Goal: Complete application form

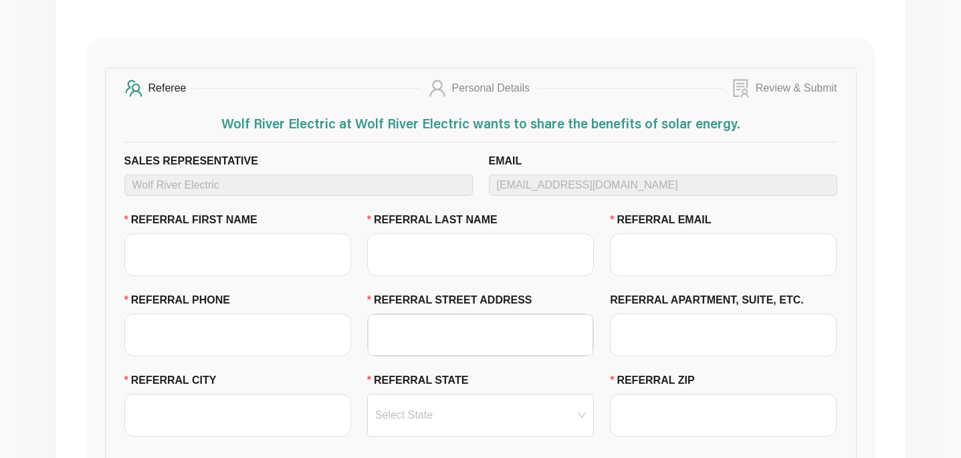
scroll to position [303, 0]
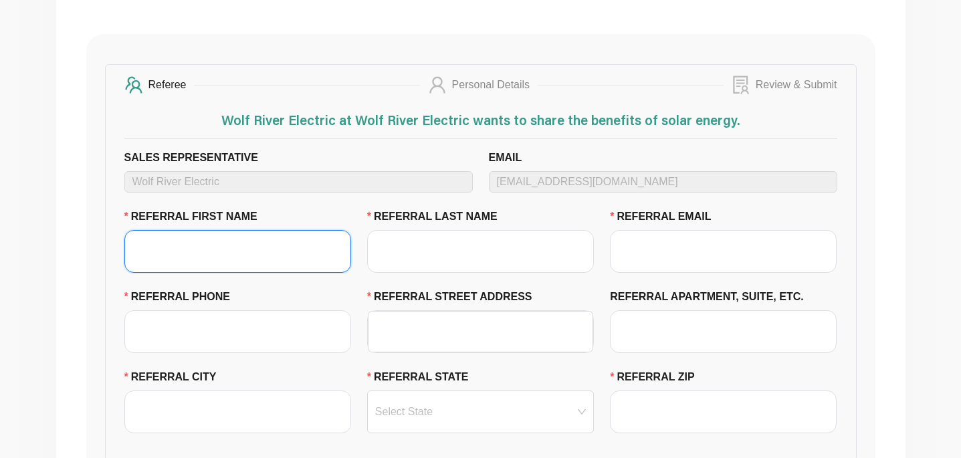
click at [247, 259] on input "REFERRAL FIRST NAME" at bounding box center [237, 251] width 227 height 43
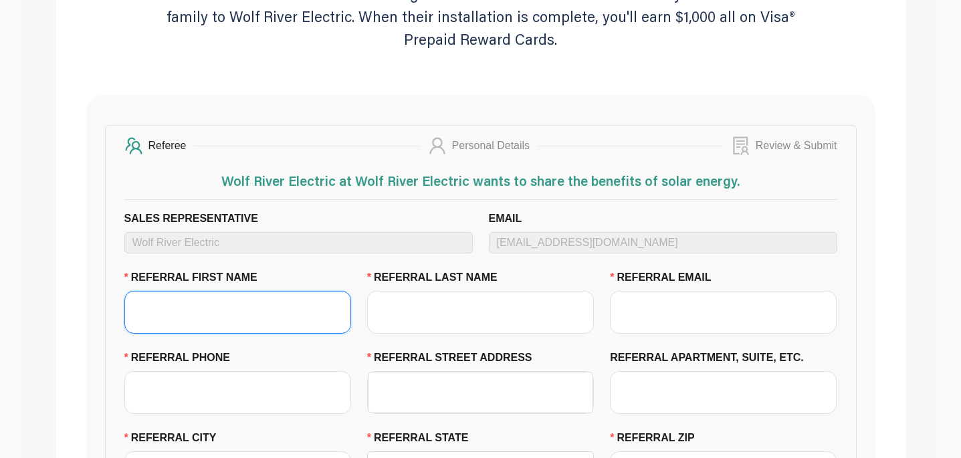
scroll to position [247, 0]
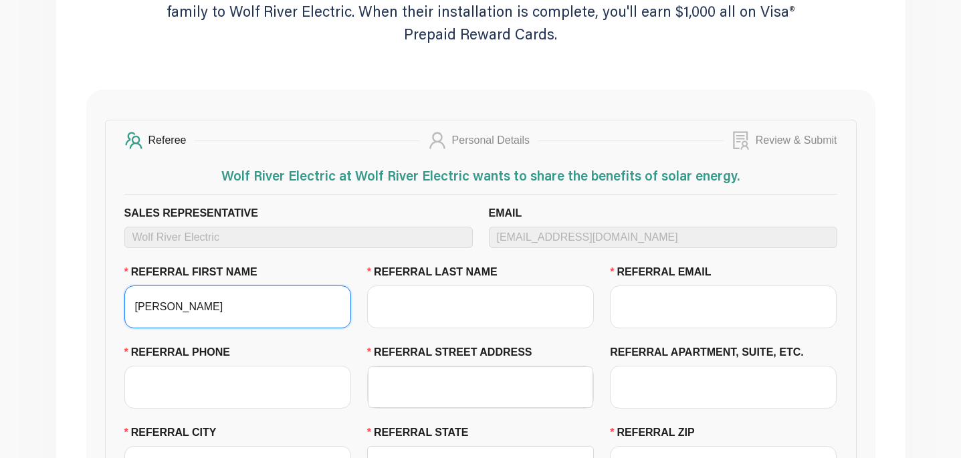
type input "[PERSON_NAME]"
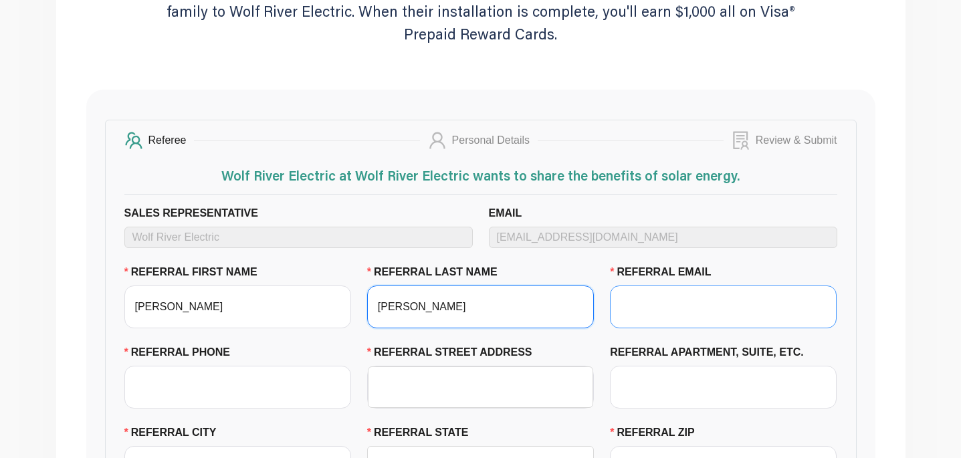
type input "[PERSON_NAME]"
click at [628, 302] on input "REFERRAL EMAIL" at bounding box center [723, 306] width 227 height 43
type input "s"
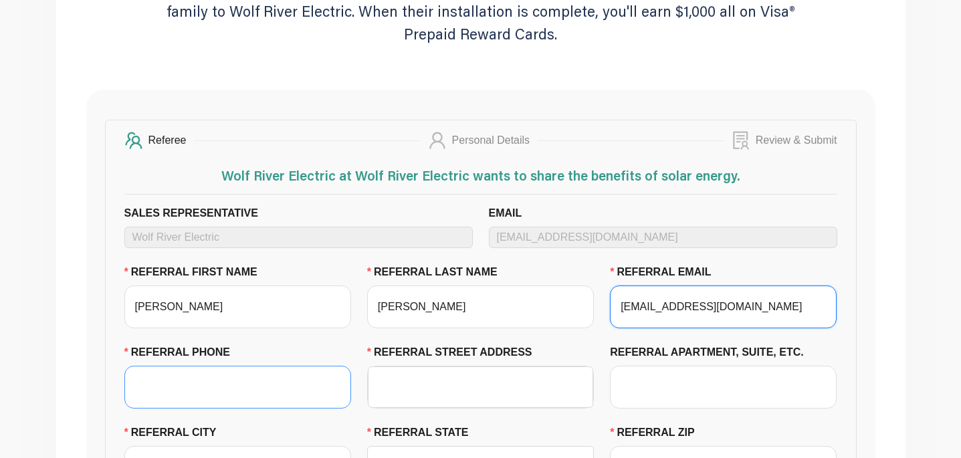
type input "[EMAIL_ADDRESS][DOMAIN_NAME]"
click at [270, 380] on input "REFERRAL PHONE" at bounding box center [237, 387] width 227 height 43
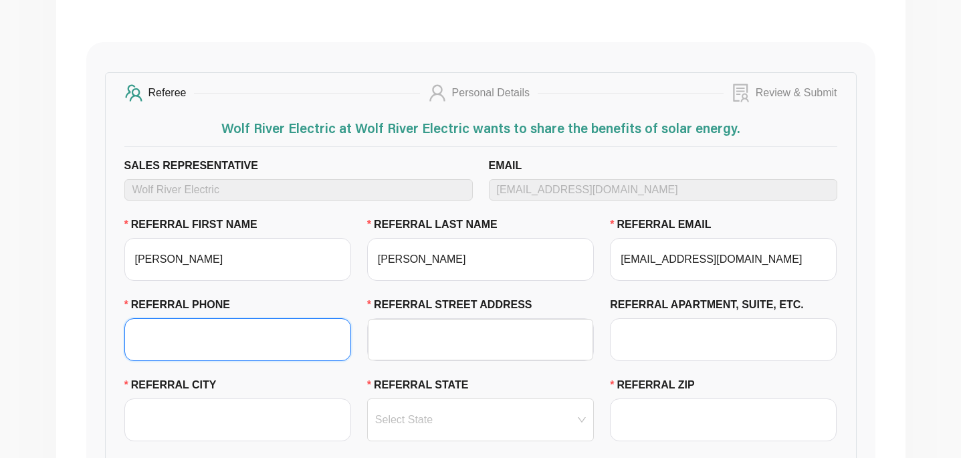
scroll to position [298, 0]
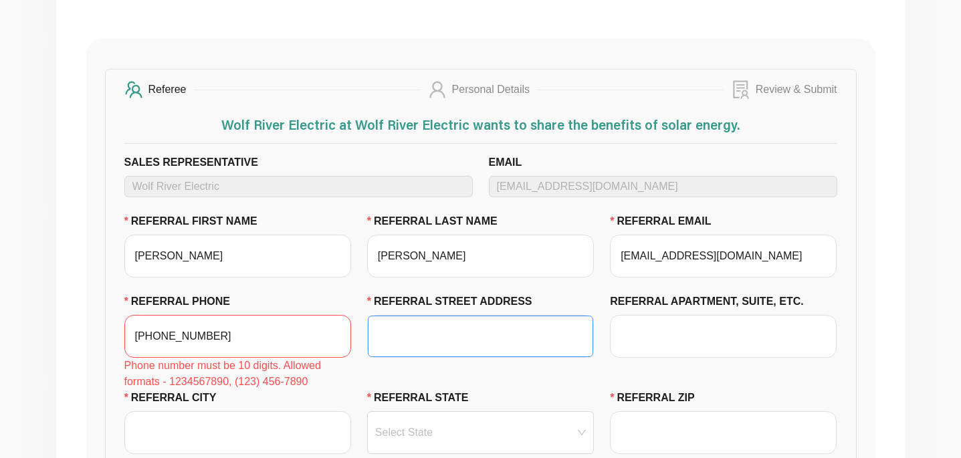
click at [511, 342] on input "REFERRAL STREET ADDRESS" at bounding box center [480, 336] width 209 height 40
click at [151, 338] on input "[PHONE_NUMBER]" at bounding box center [237, 336] width 227 height 43
click at [134, 334] on input "612)-210-3667" at bounding box center [237, 336] width 227 height 43
click at [165, 338] on input "[PHONE_NUMBER]" at bounding box center [237, 336] width 227 height 43
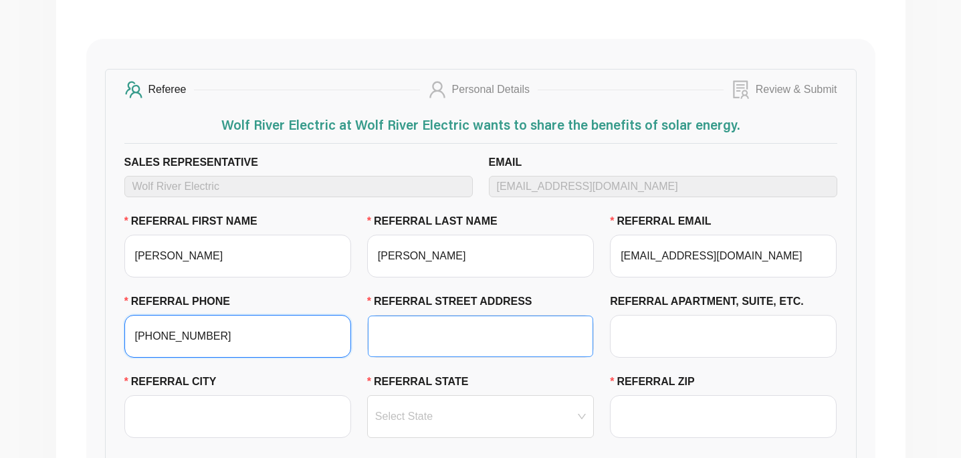
type input "[PHONE_NUMBER]"
click at [447, 332] on input "REFERRAL STREET ADDRESS" at bounding box center [480, 336] width 209 height 40
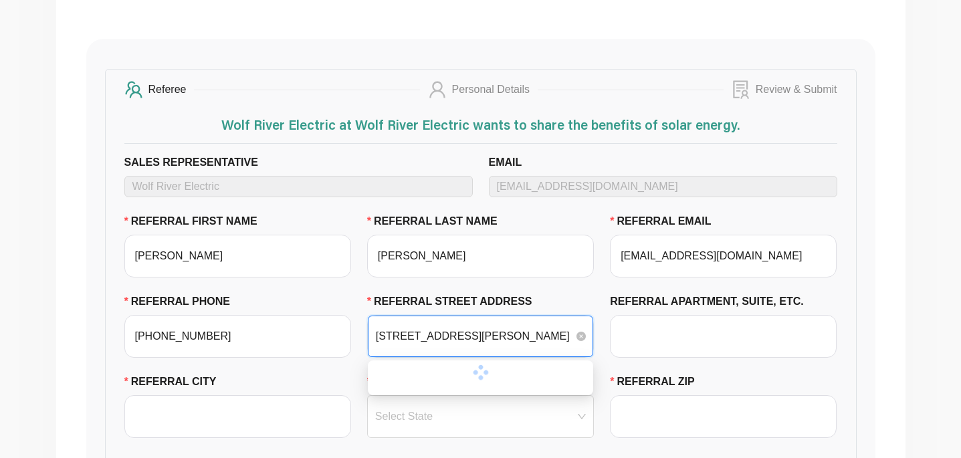
type input "[STREET_ADDRESS][PERSON_NAME]"
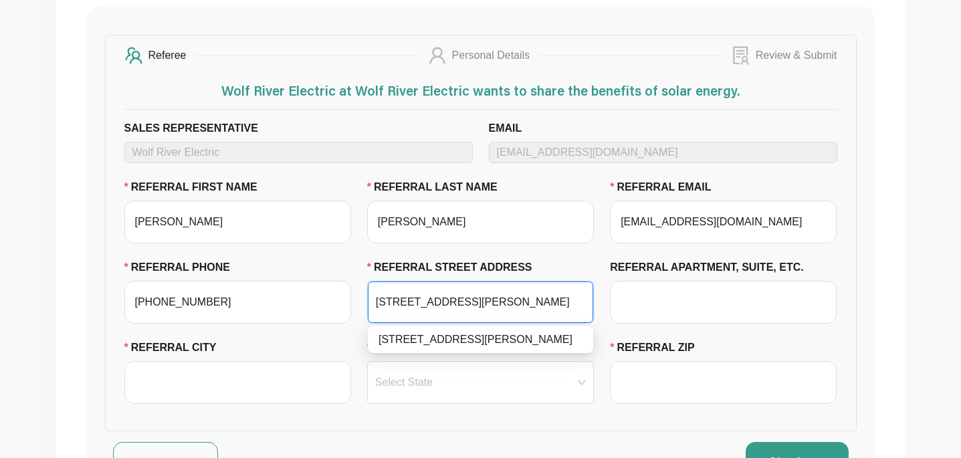
scroll to position [347, 0]
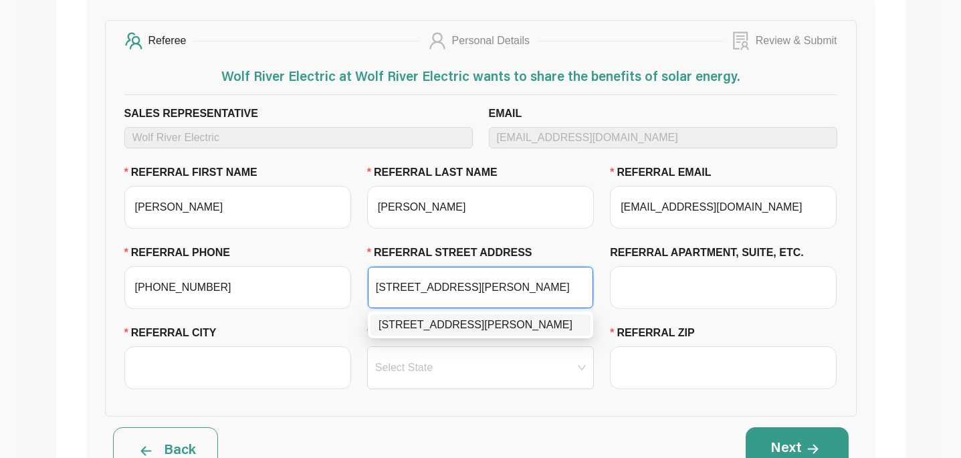
click at [451, 324] on div "[STREET_ADDRESS][PERSON_NAME]" at bounding box center [480, 325] width 204 height 16
type input "[GEOGRAPHIC_DATA]"
type input "55416"
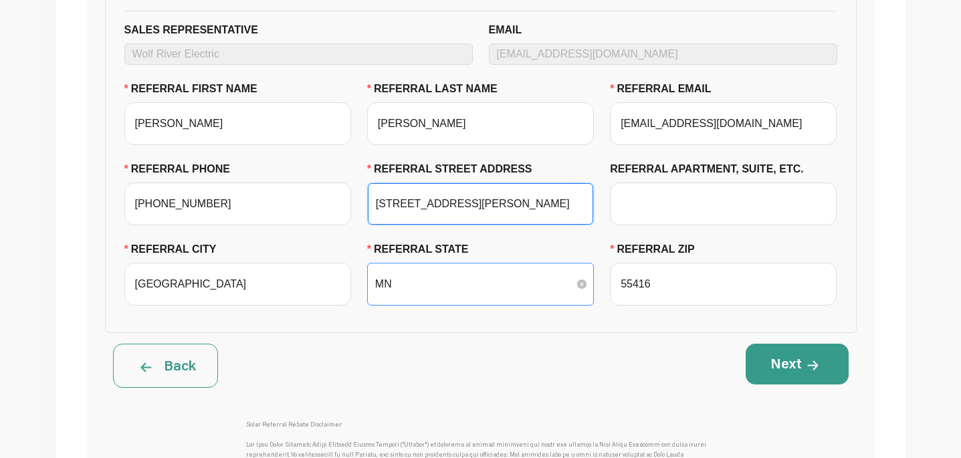
scroll to position [435, 0]
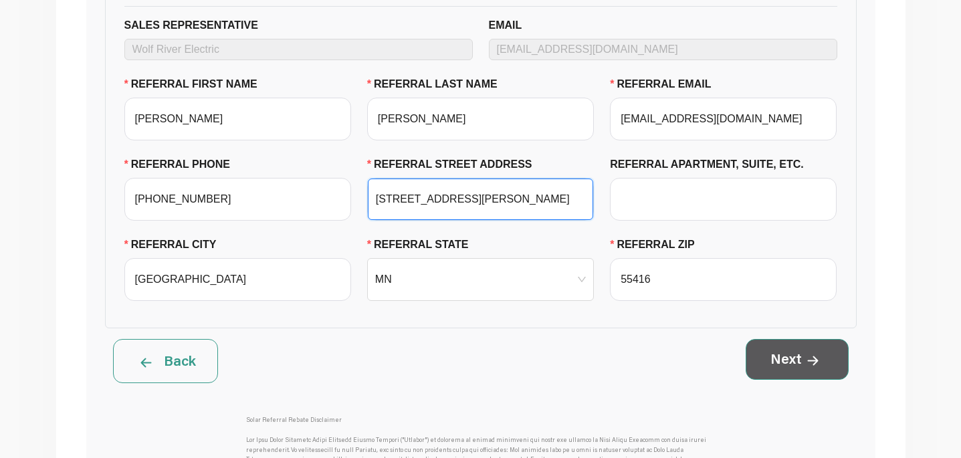
type input "[STREET_ADDRESS][PERSON_NAME]"
click at [788, 370] on button "Next" at bounding box center [796, 359] width 103 height 40
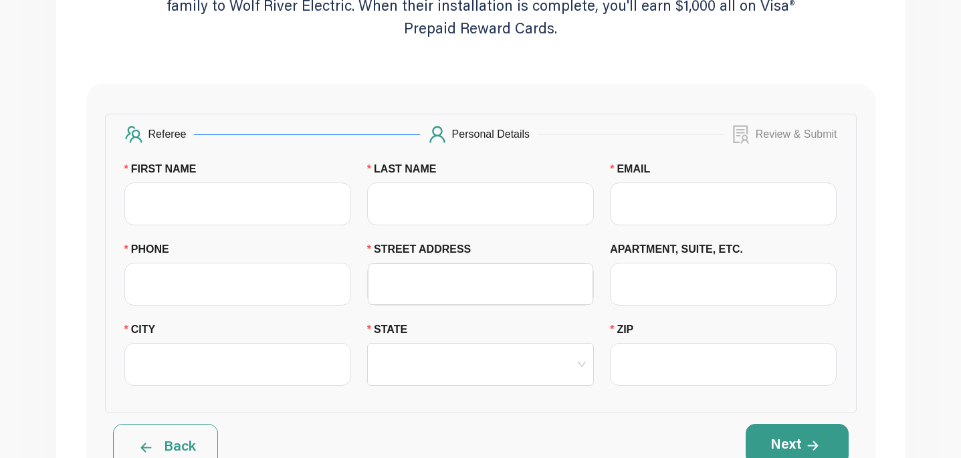
scroll to position [259, 0]
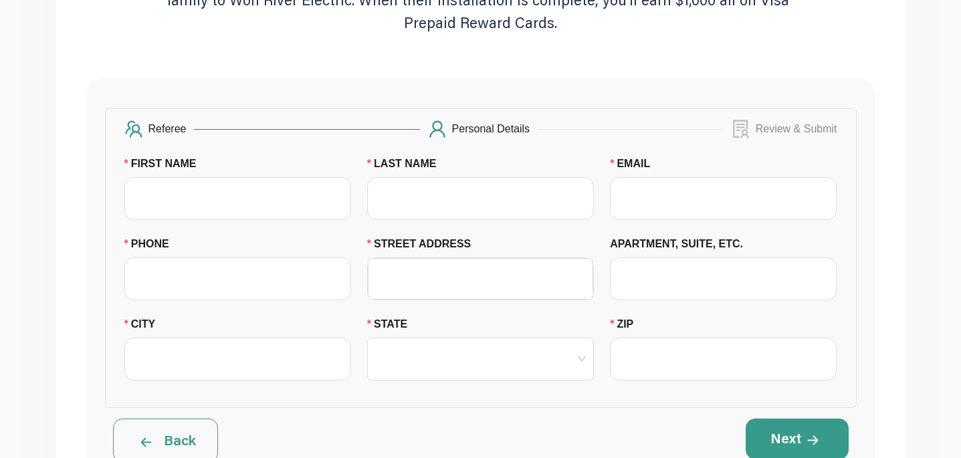
click at [659, 317] on div "ZIP" at bounding box center [723, 326] width 227 height 21
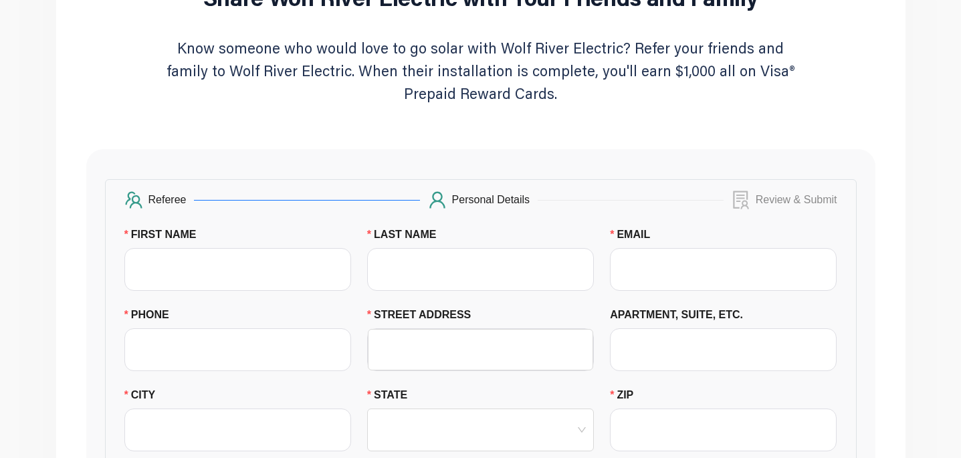
scroll to position [189, 0]
click at [277, 287] on input "FIRST NAME" at bounding box center [237, 268] width 227 height 43
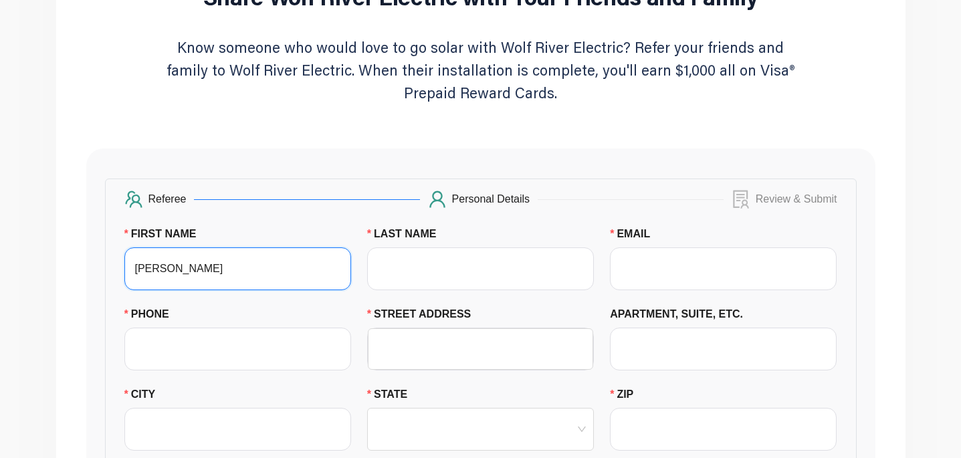
click at [172, 279] on input "[PERSON_NAME]" at bounding box center [237, 268] width 227 height 43
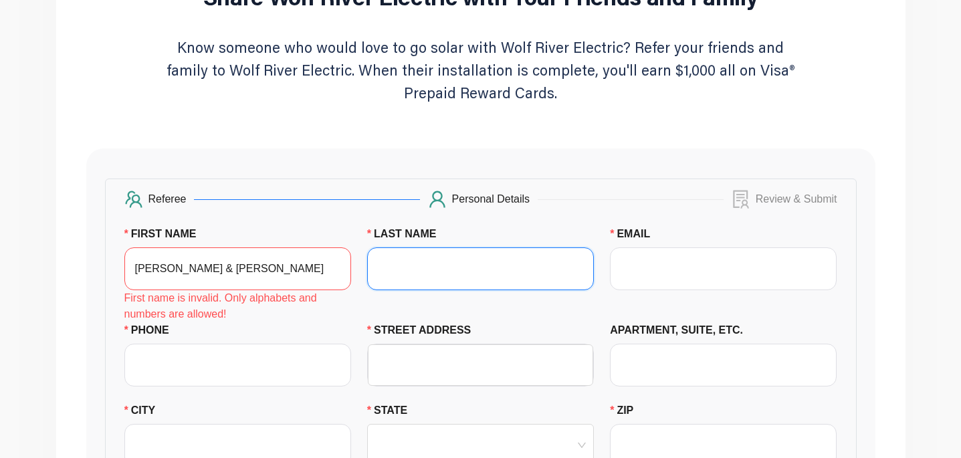
click at [407, 272] on input "LAST NAME" at bounding box center [480, 268] width 227 height 43
click at [282, 277] on input "[PERSON_NAME] & [PERSON_NAME]" at bounding box center [237, 268] width 227 height 43
click at [173, 267] on input "[PERSON_NAME] & [PERSON_NAME]" at bounding box center [237, 268] width 227 height 43
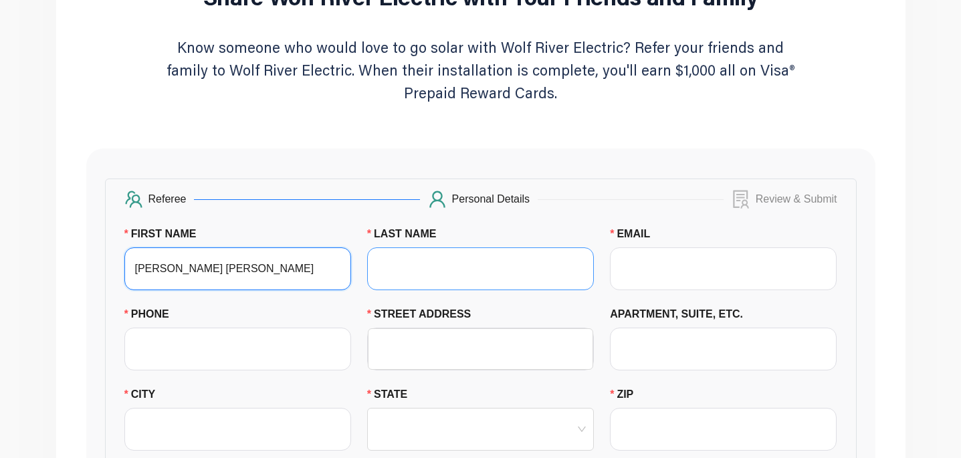
type input "[PERSON_NAME] [PERSON_NAME]"
click at [443, 263] on input "LAST NAME" at bounding box center [480, 268] width 227 height 43
type input "Liepitza"
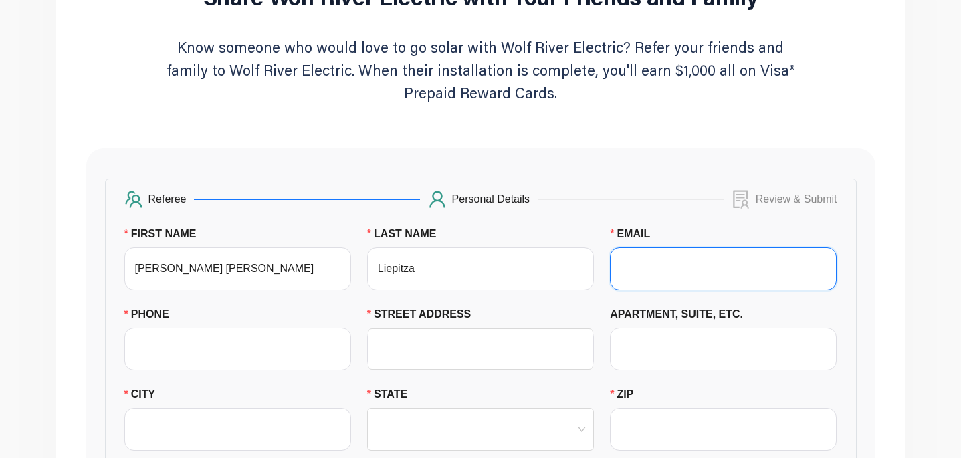
click at [659, 270] on input "EMAIL" at bounding box center [723, 268] width 227 height 43
type input "j"
type input "[EMAIL_ADDRESS][DOMAIN_NAME]"
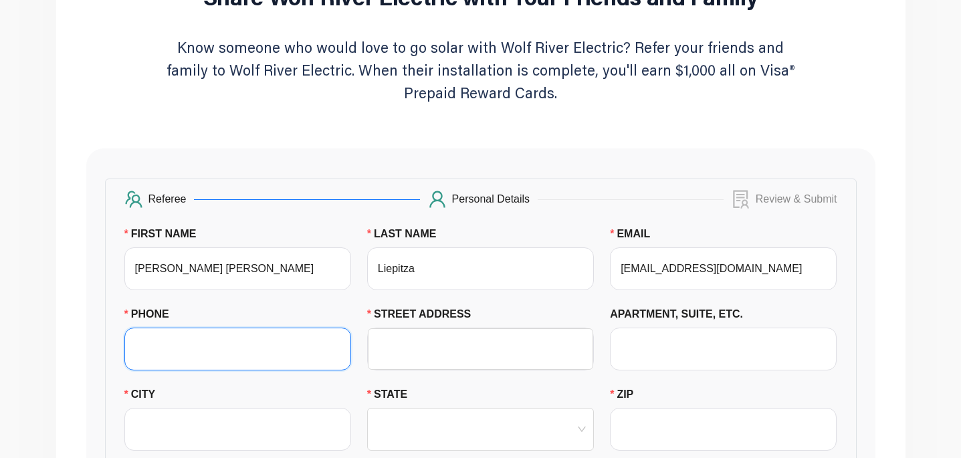
click at [304, 345] on input "PHONE" at bounding box center [237, 349] width 227 height 43
type input "6512104466"
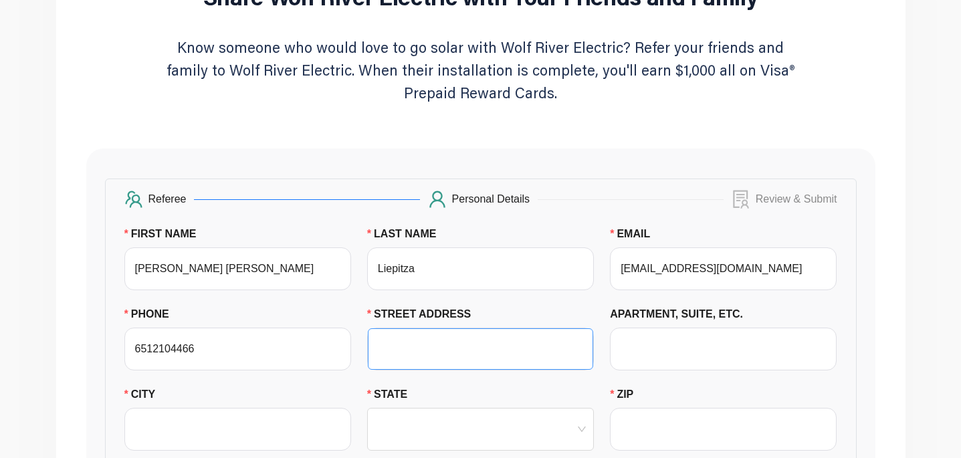
click at [481, 358] on input "STREET ADDRESS" at bounding box center [480, 349] width 209 height 40
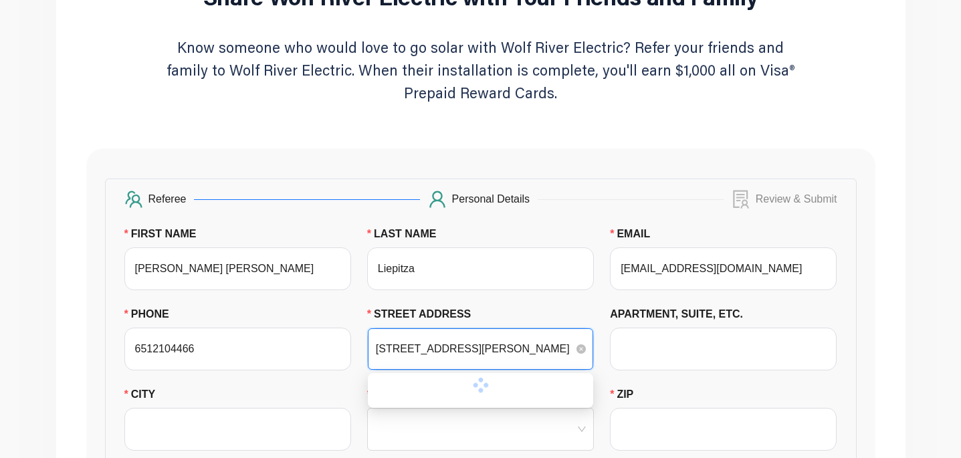
type input "[STREET_ADDRESS][PERSON_NAME]"
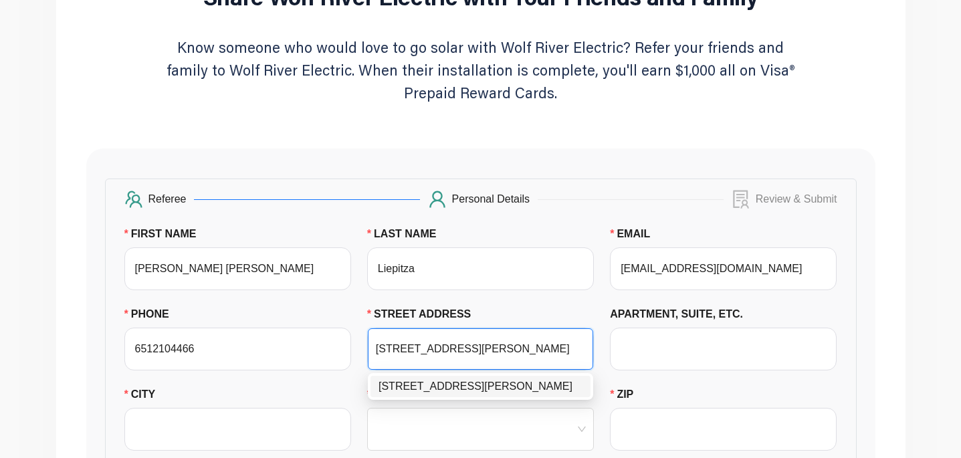
click at [479, 387] on div "[STREET_ADDRESS][PERSON_NAME]" at bounding box center [480, 386] width 204 height 16
type input "[GEOGRAPHIC_DATA]"
type input "55419"
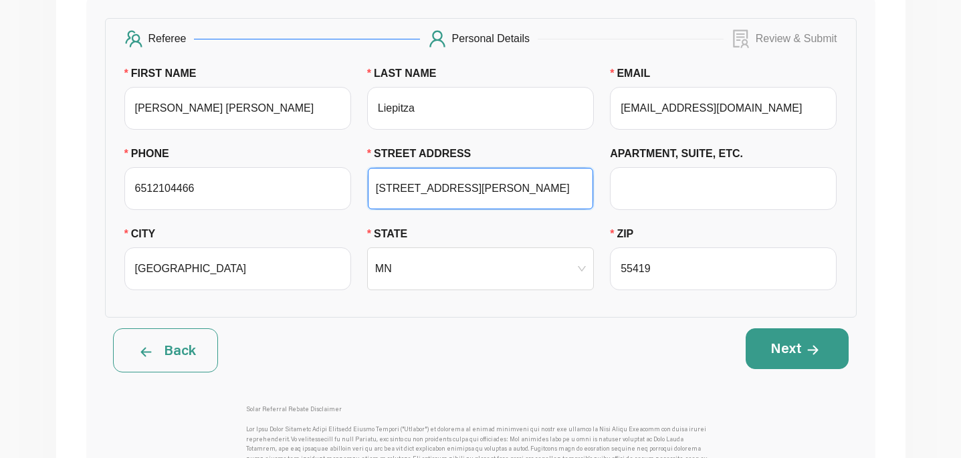
scroll to position [363, 0]
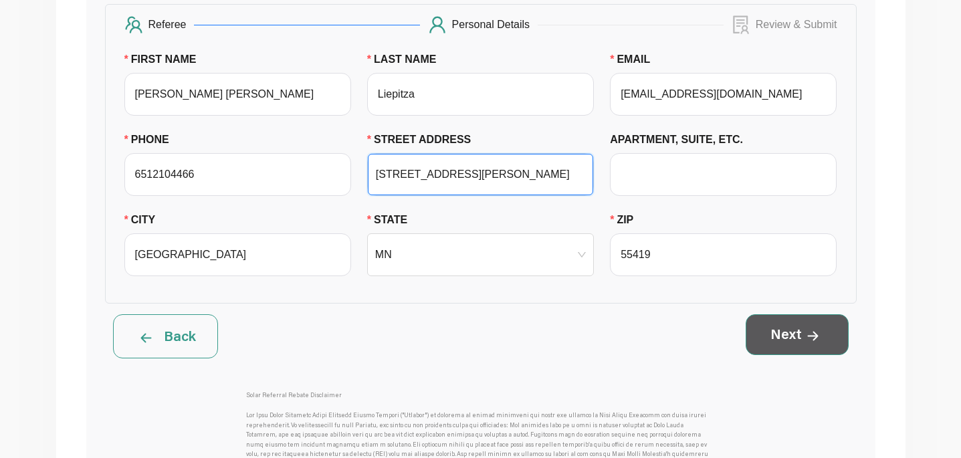
type input "[STREET_ADDRESS][PERSON_NAME]"
click at [784, 342] on button "Next" at bounding box center [796, 334] width 103 height 40
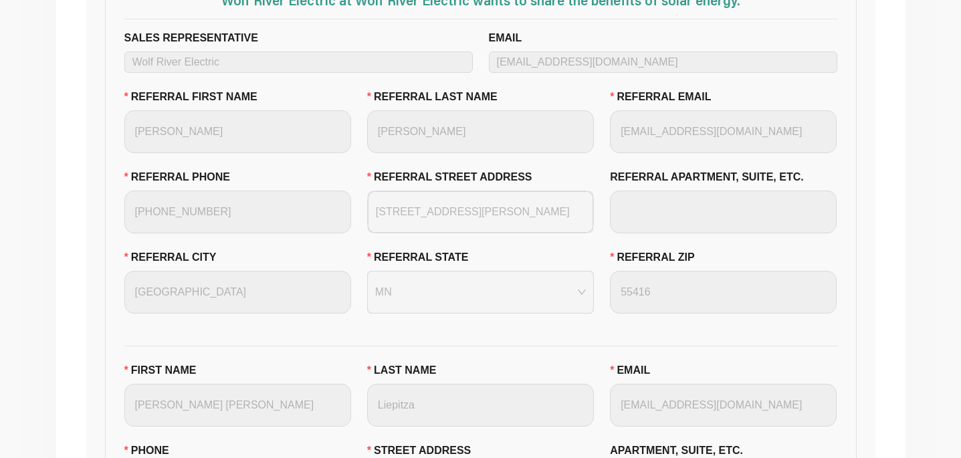
scroll to position [429, 0]
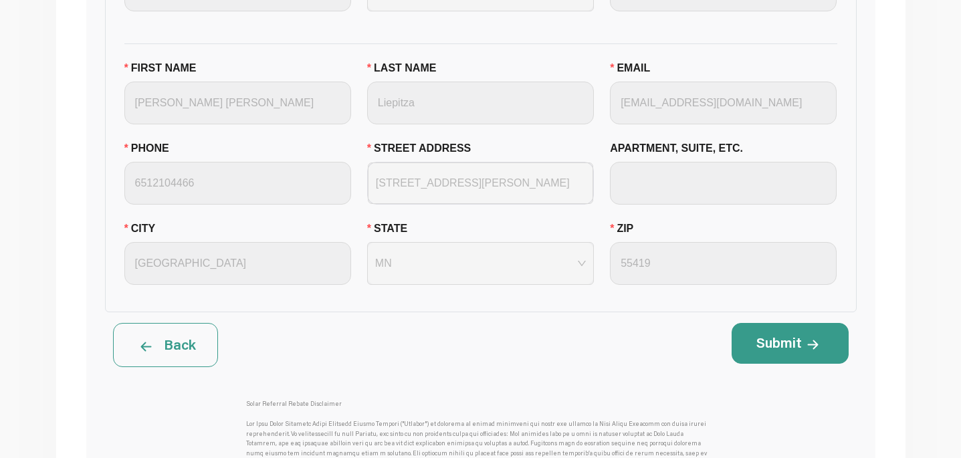
click at [183, 351] on button "Back" at bounding box center [165, 345] width 105 height 44
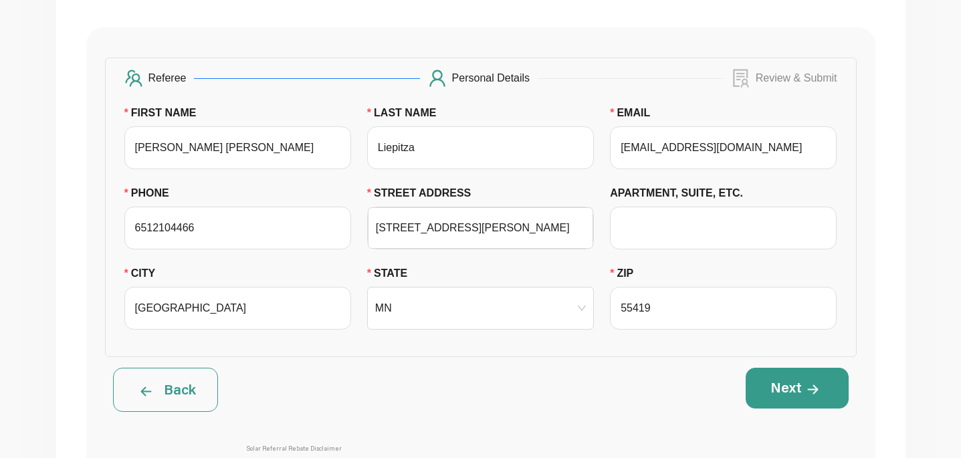
scroll to position [302, 0]
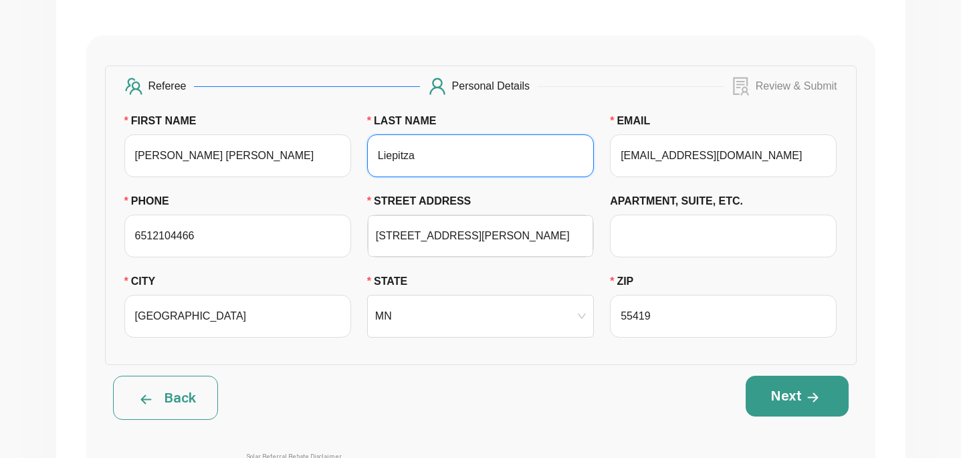
click at [415, 156] on input "Liepitza" at bounding box center [480, 155] width 227 height 43
type input "Liepitz"
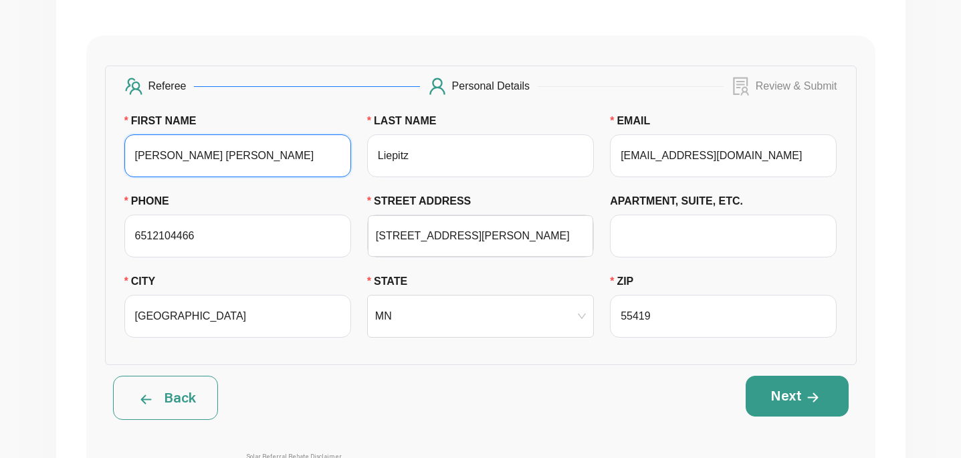
click at [162, 154] on input "[PERSON_NAME] [PERSON_NAME]" at bounding box center [237, 155] width 227 height 43
click at [178, 157] on input "[PERSON_NAME] [PERSON_NAME]" at bounding box center [237, 155] width 227 height 43
type input "[PERSON_NAME]"
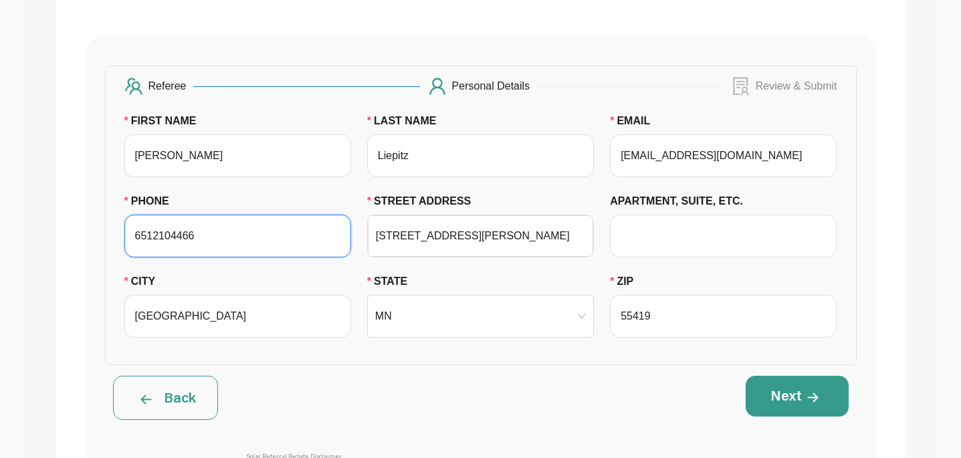
click at [163, 241] on input "6512104466" at bounding box center [237, 236] width 227 height 43
drag, startPoint x: 204, startPoint y: 237, endPoint x: 154, endPoint y: 237, distance: 49.5
click at [154, 237] on input "6512104466" at bounding box center [237, 236] width 227 height 43
type input "6513412277"
click at [251, 180] on div "FIRST NAME [PERSON_NAME]" at bounding box center [237, 153] width 243 height 80
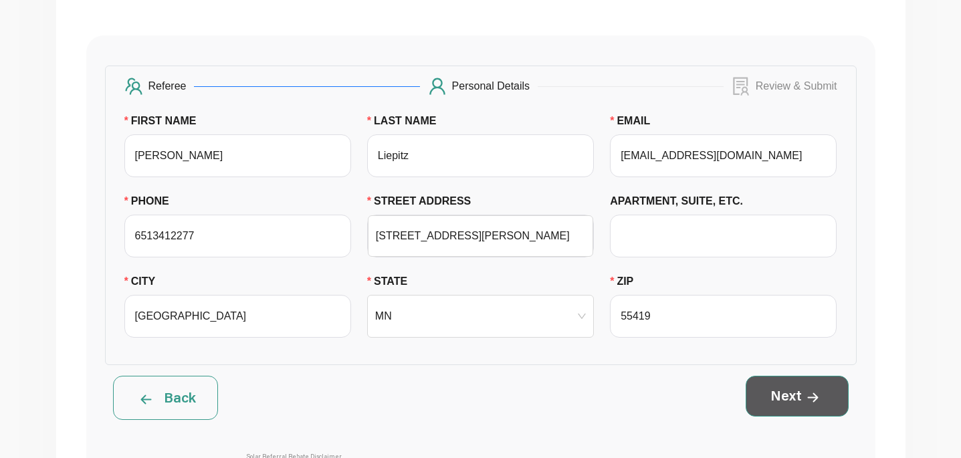
click at [785, 402] on button "Next" at bounding box center [796, 396] width 103 height 40
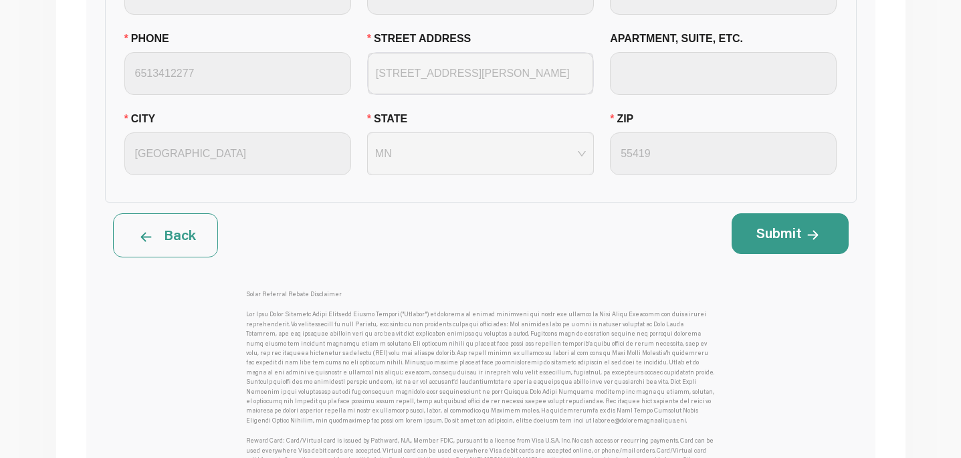
scroll to position [872, 0]
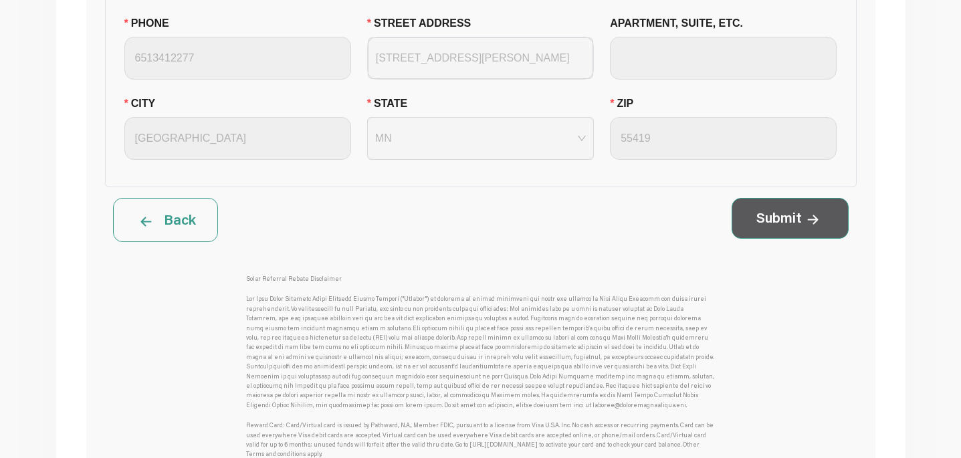
click at [792, 228] on button "Submit" at bounding box center [789, 218] width 117 height 40
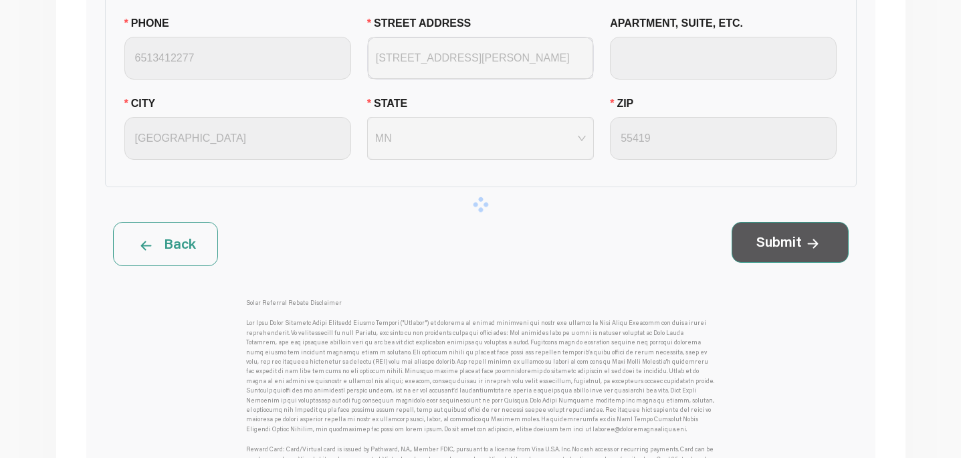
scroll to position [207, 0]
